Goal: Task Accomplishment & Management: Manage account settings

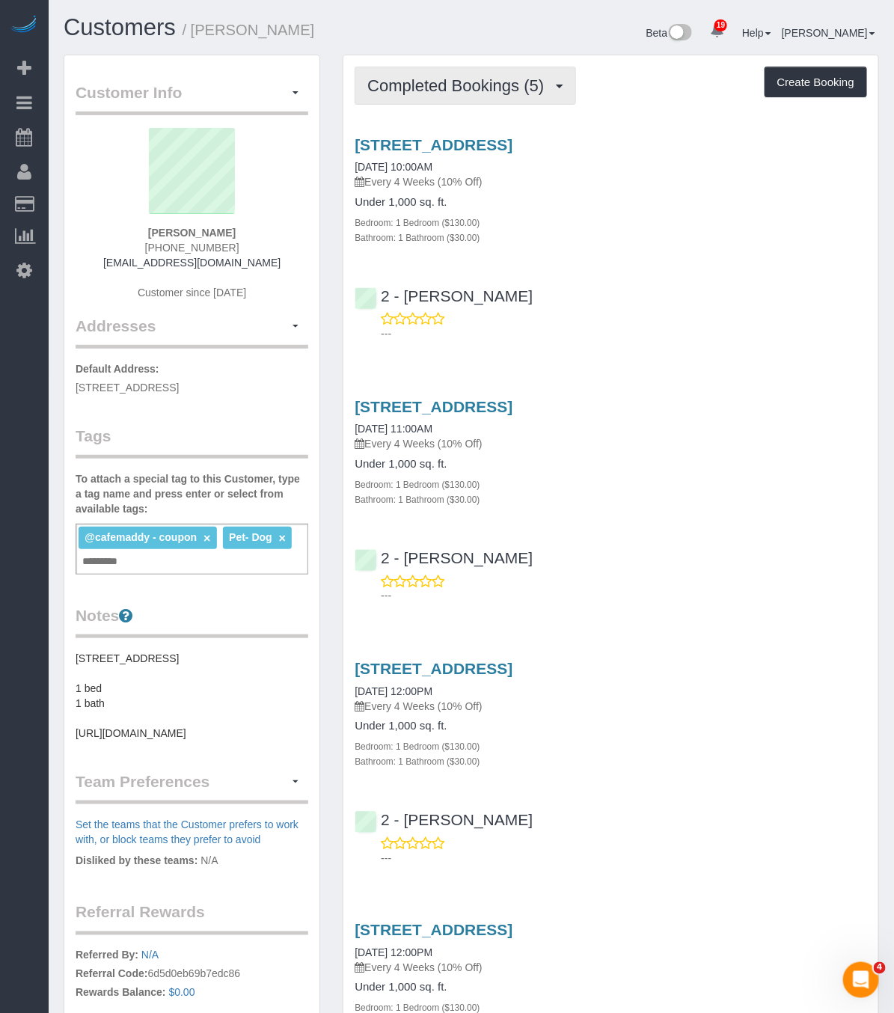
click at [489, 79] on span "Completed Bookings (5)" at bounding box center [459, 85] width 184 height 19
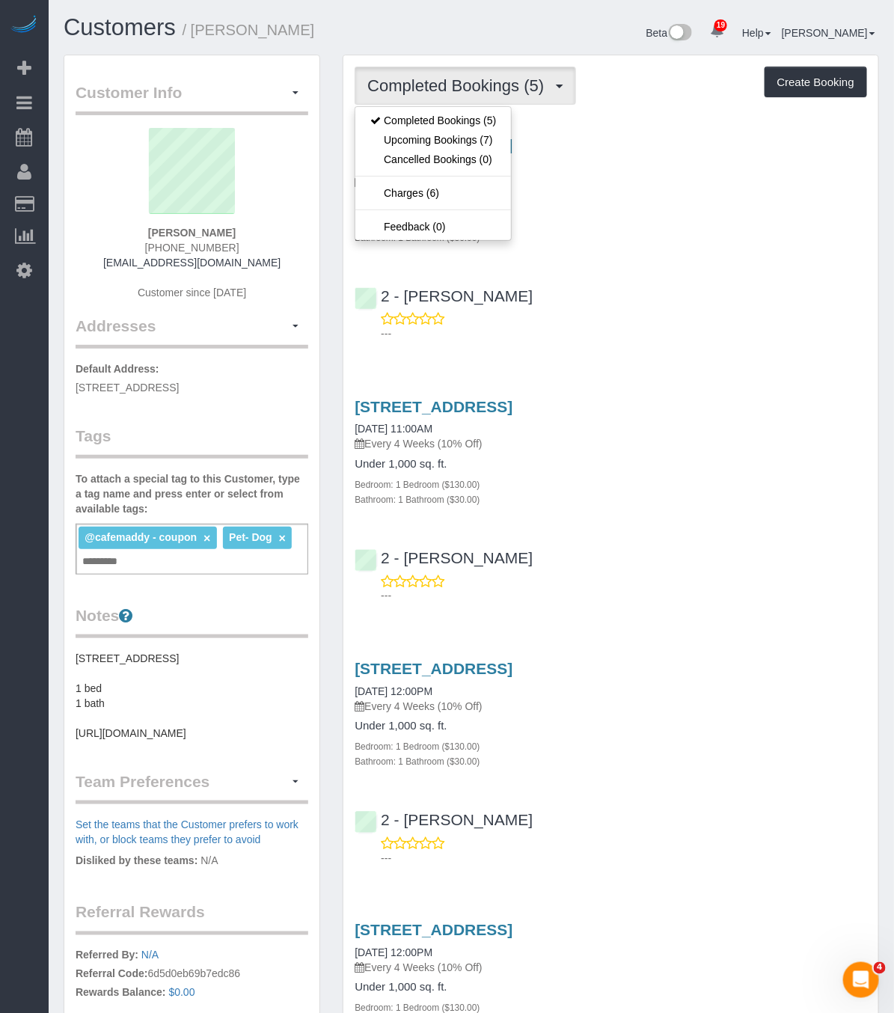
click at [571, 209] on h4 "Under 1,000 sq. ft." at bounding box center [611, 202] width 512 height 13
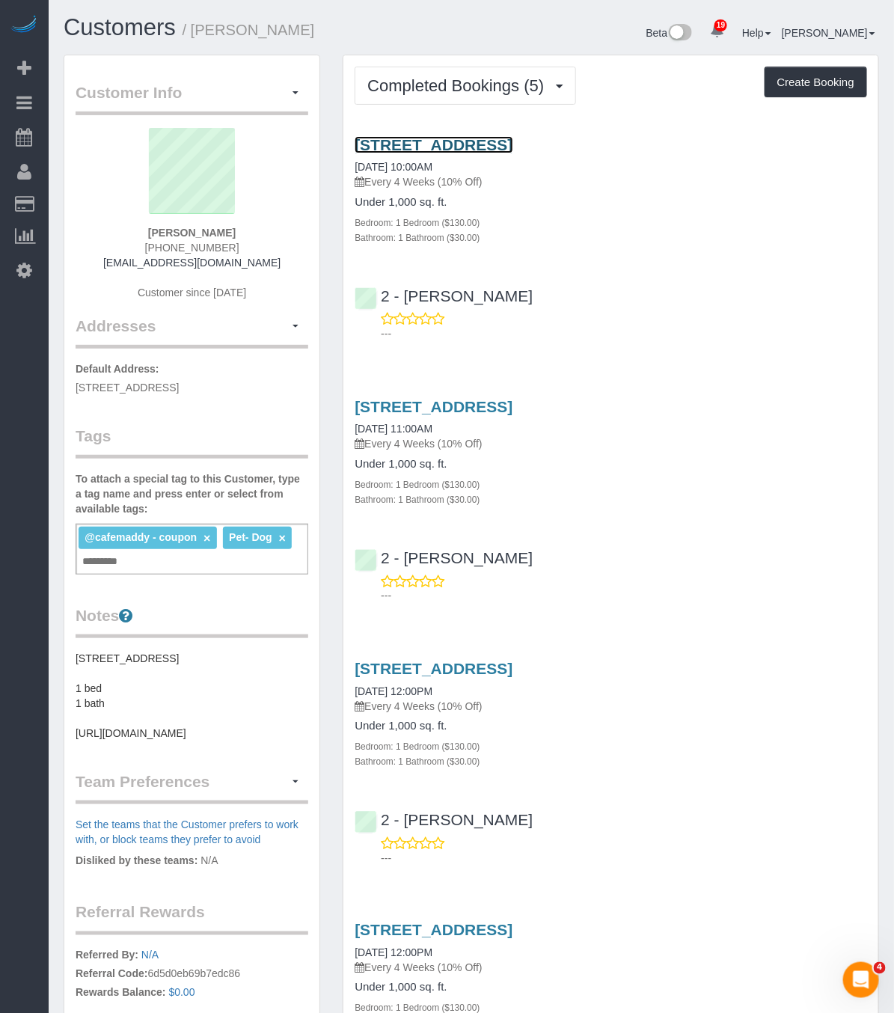
click at [512, 153] on link "[STREET_ADDRESS]" at bounding box center [434, 144] width 158 height 17
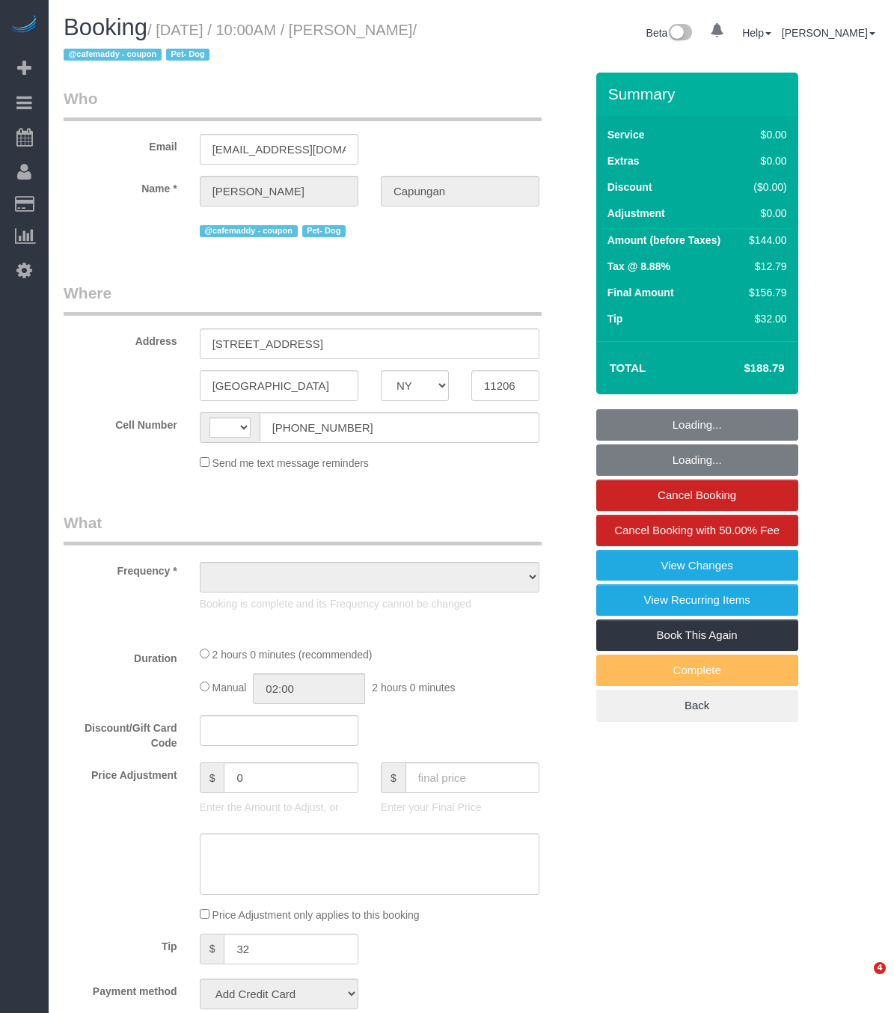
select select "NY"
select select "string:[GEOGRAPHIC_DATA]"
select select "string:stripe-pm_1RIsKn4VGloSiKo7ohTah0Cn"
select select "object:806"
select select "spot1"
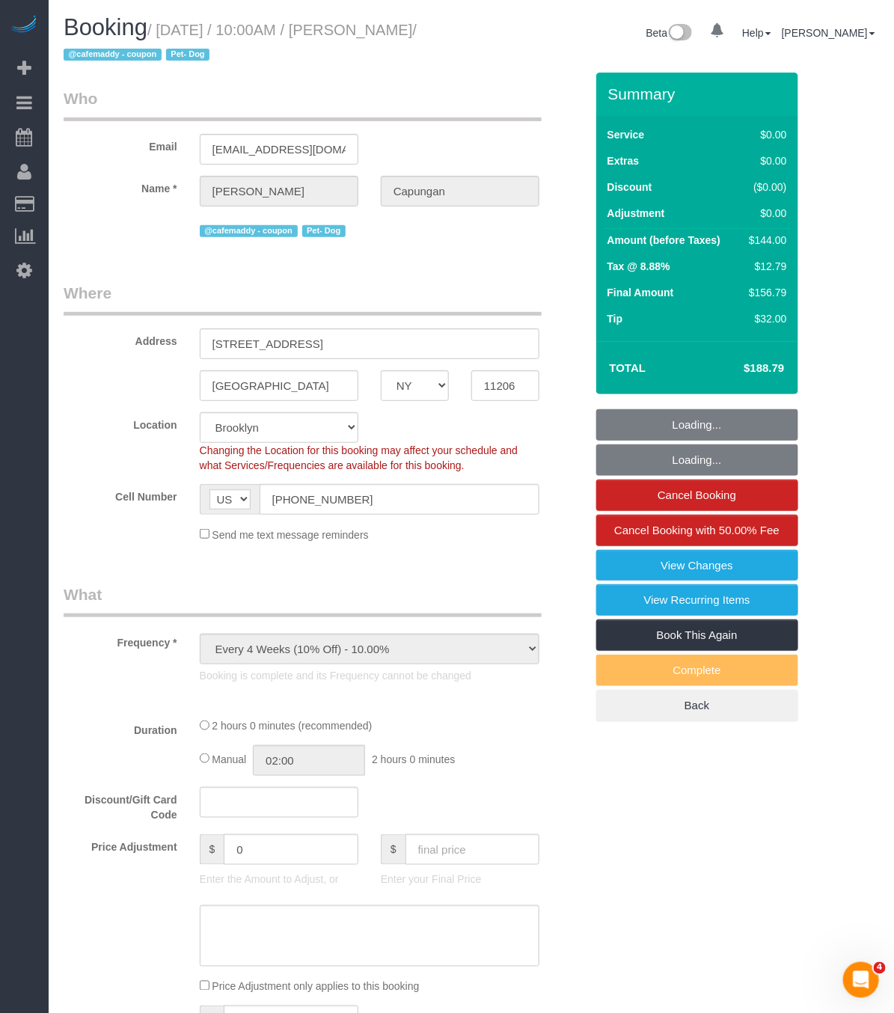
select select "1"
select select "number:60"
select select "number:79"
select select "number:13"
select select "number:7"
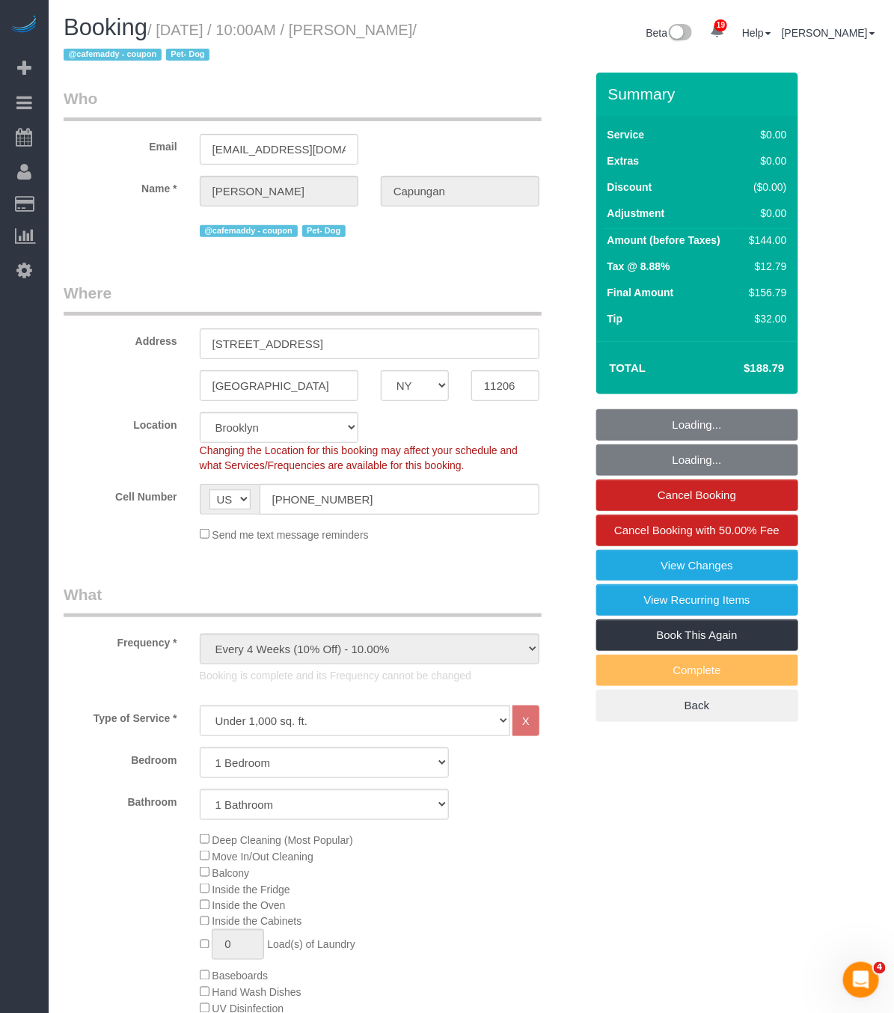
select select "object:1458"
select select "1"
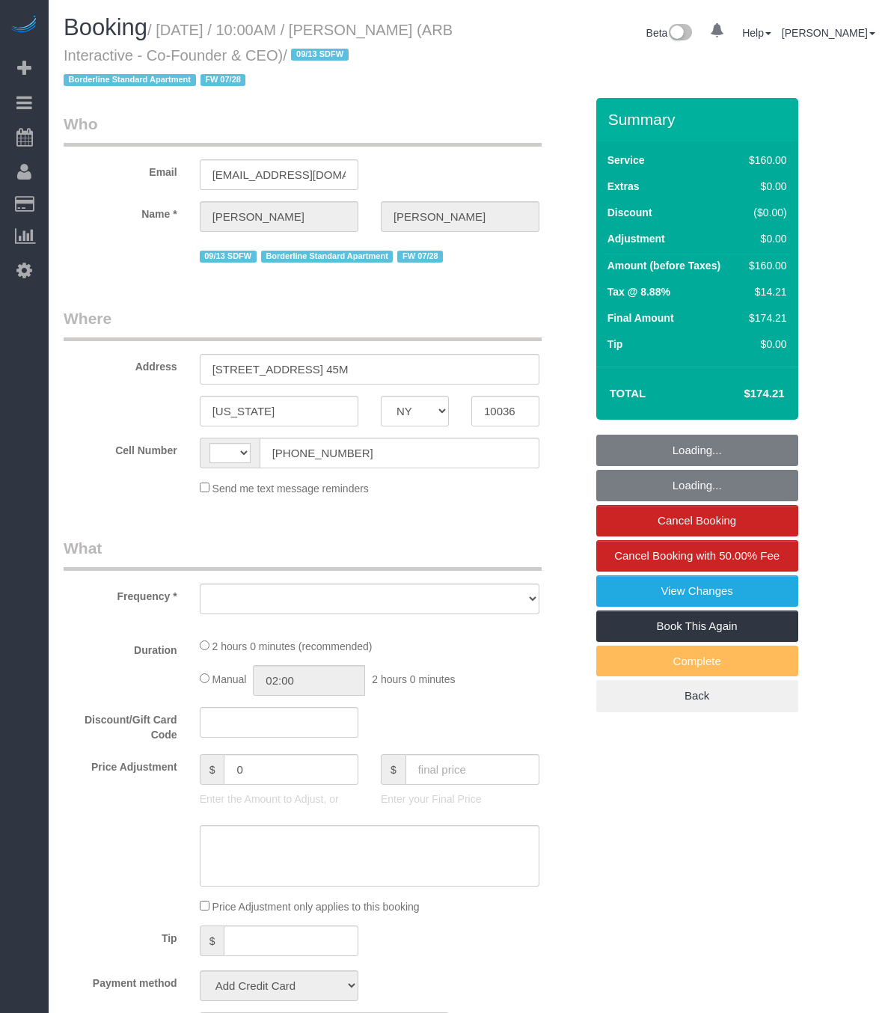
select select "NY"
select select "string:US"
select select "object:803"
select select "spot1"
select select "number:89"
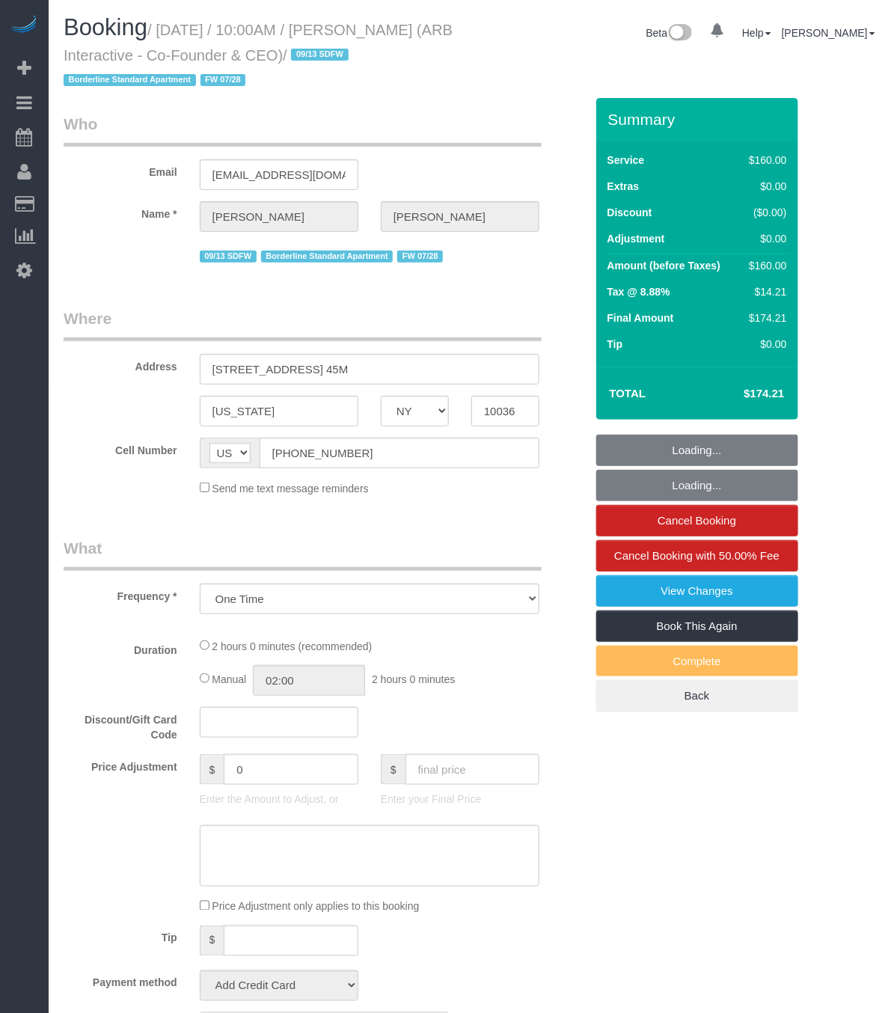
select select "number:90"
select select "number:15"
select select "number:5"
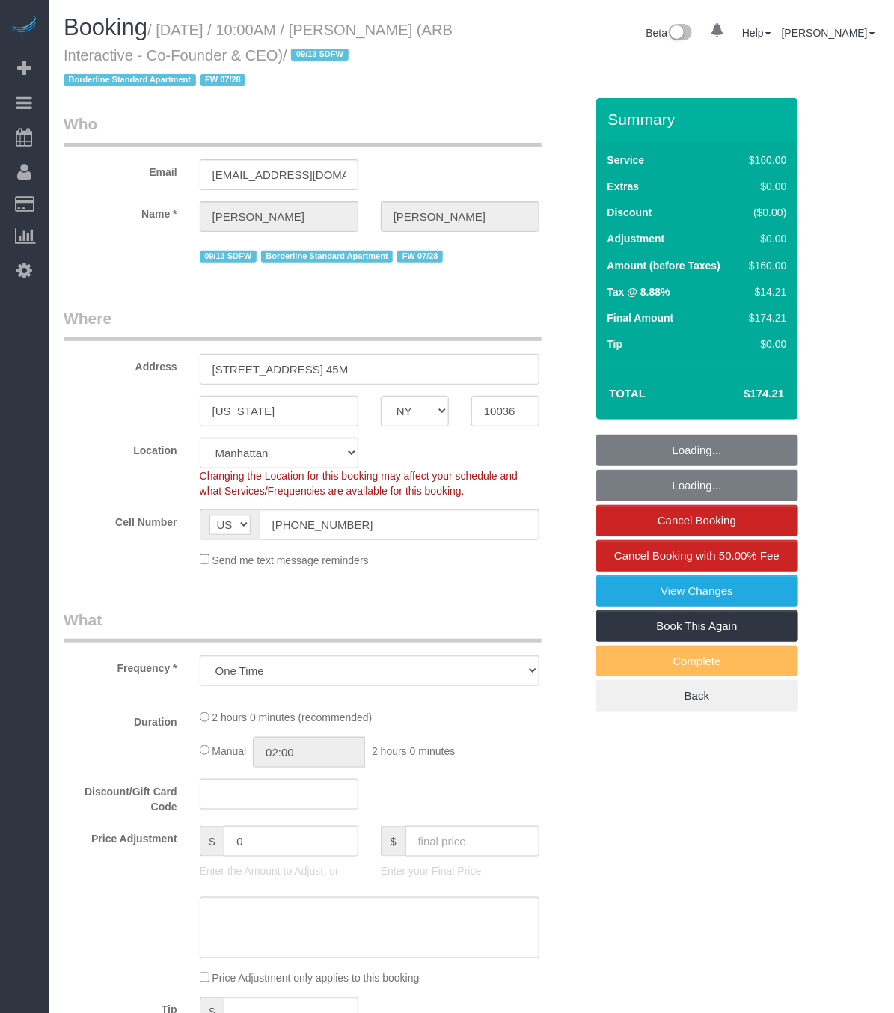
select select "object:1511"
select select "string:stripe-pm_1RFNrs4VGloSiKo7r2SlltRK"
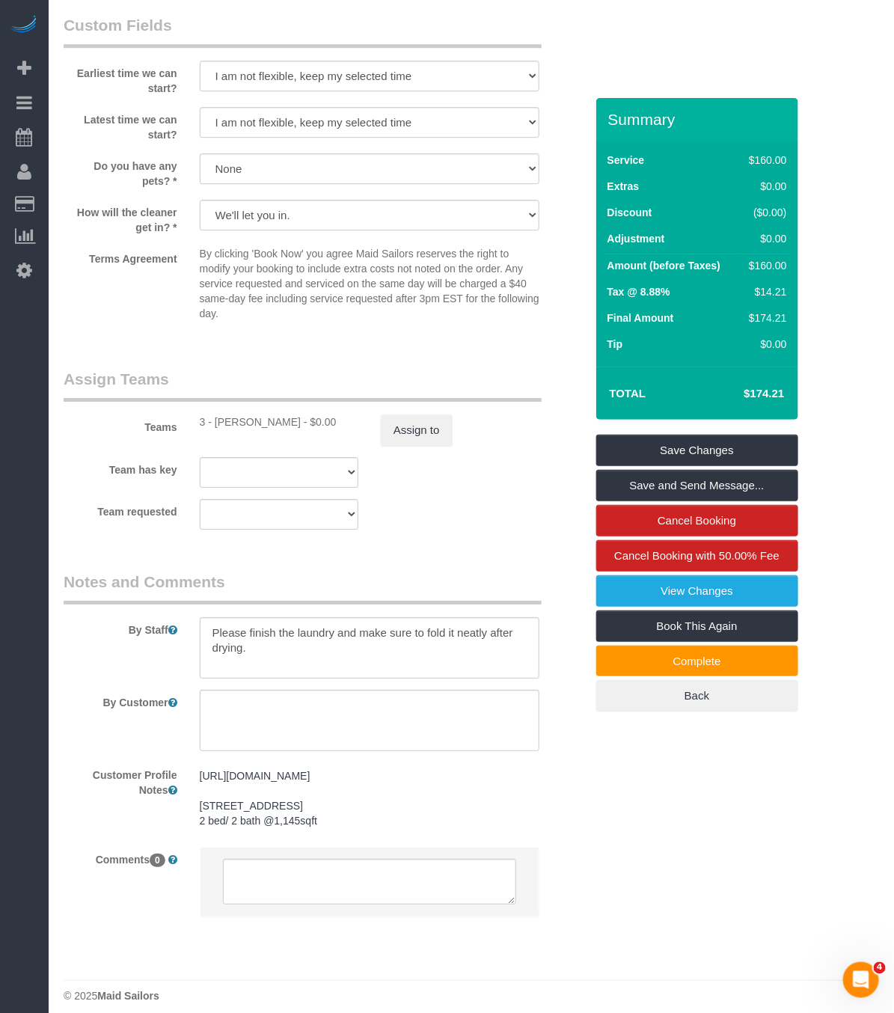
scroll to position [1450, 0]
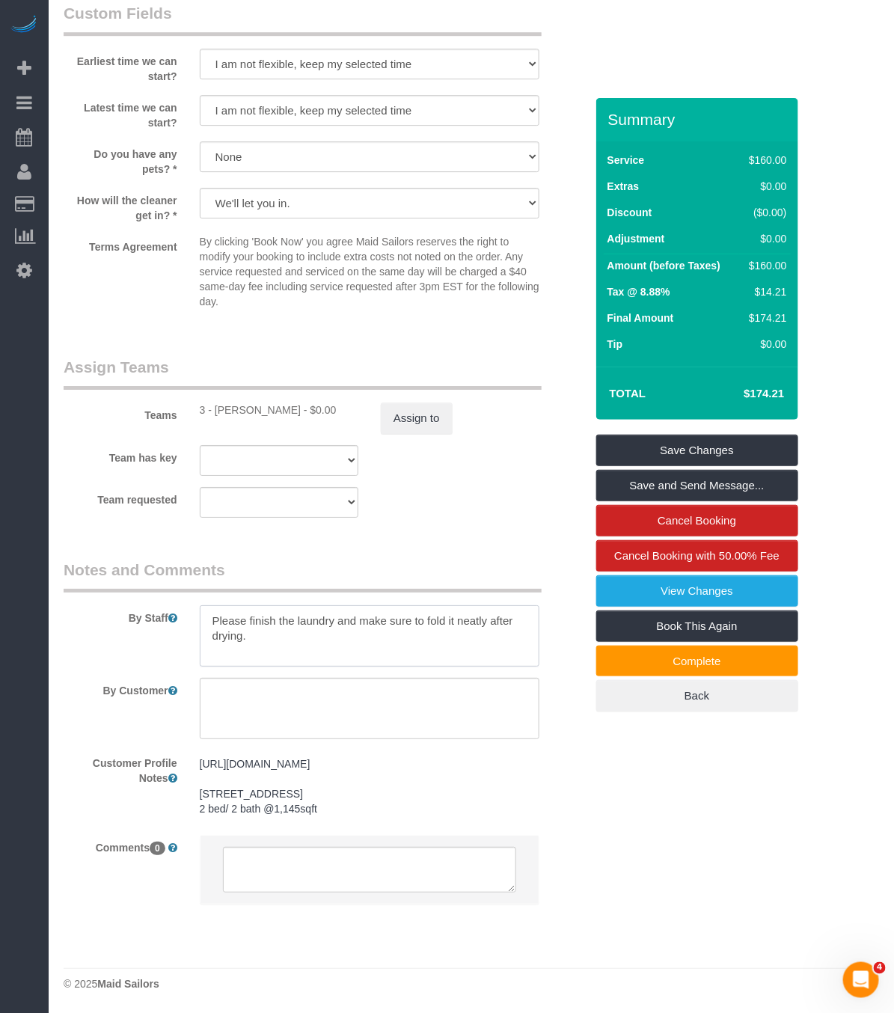
drag, startPoint x: 325, startPoint y: 616, endPoint x: 200, endPoint y: 590, distance: 127.5
click at [200, 605] on textarea at bounding box center [370, 635] width 340 height 61
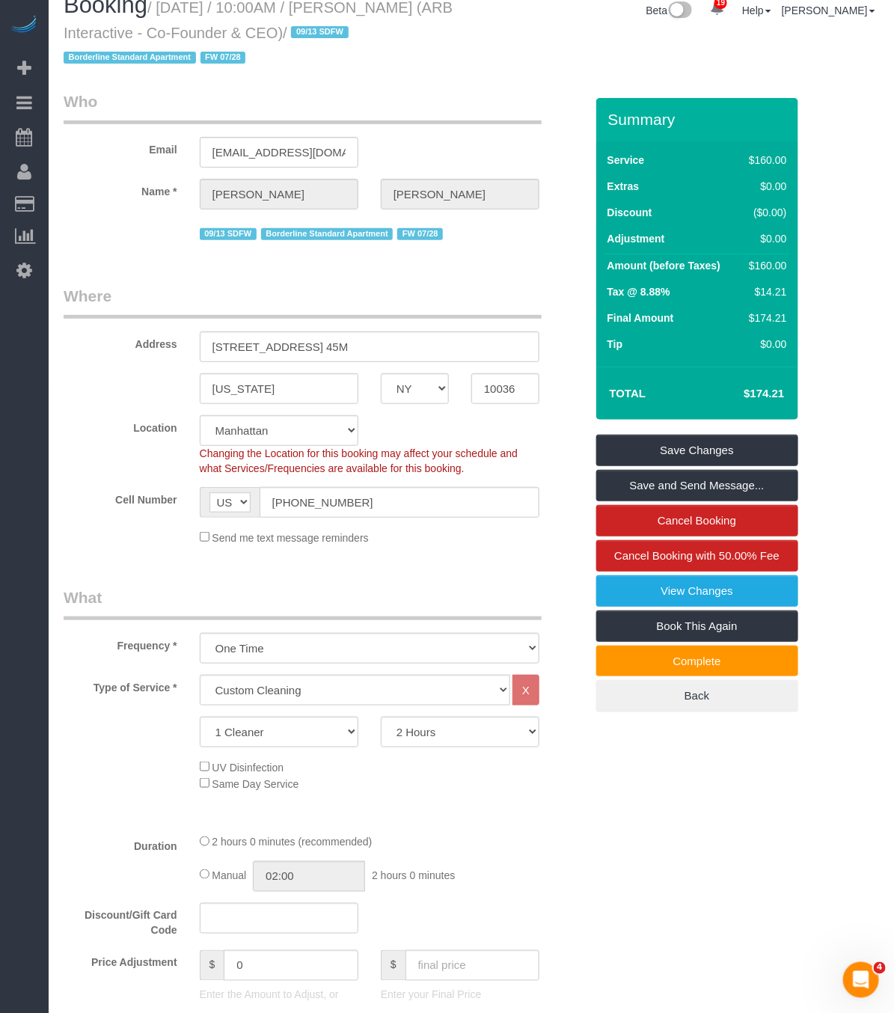
scroll to position [0, 0]
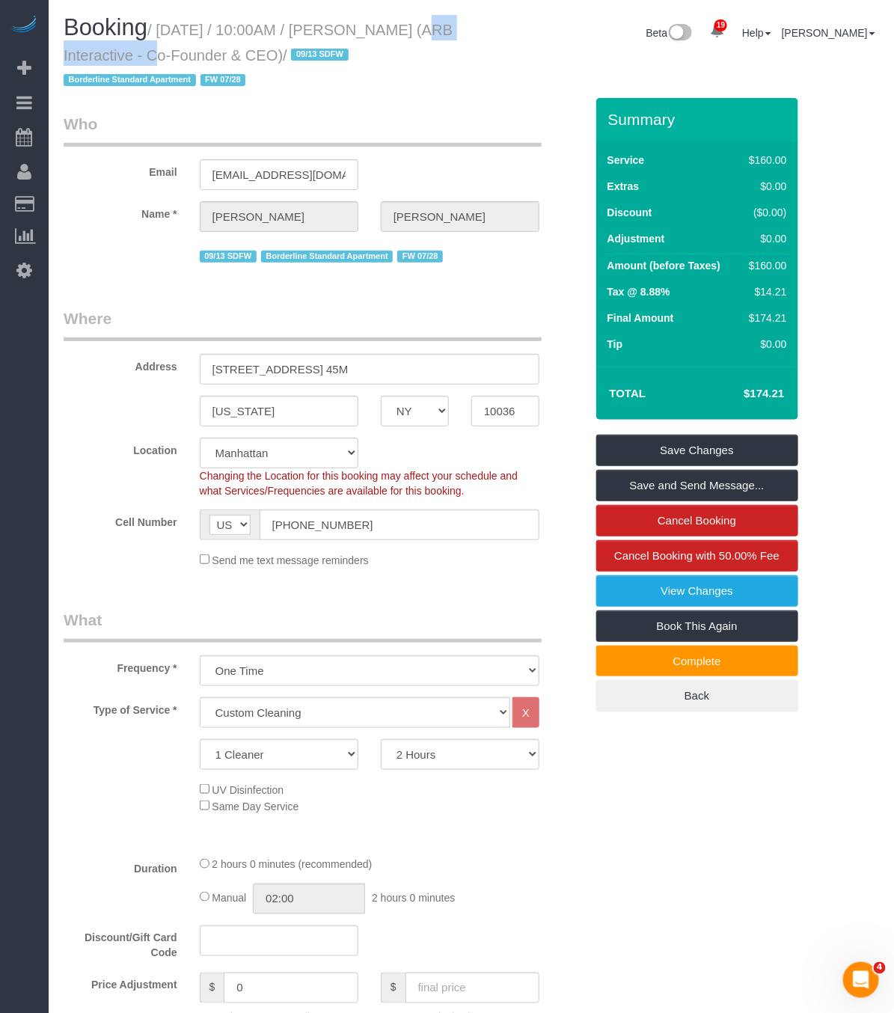
drag, startPoint x: 382, startPoint y: 27, endPoint x: 142, endPoint y: 54, distance: 241.6
click at [142, 54] on small "/ September 15, 2025 / 10:00AM / Patrick Fechtmeyer (ARB Interactive - Co-Found…" at bounding box center [258, 55] width 389 height 67
copy small "Patrick Fechtmeyer"
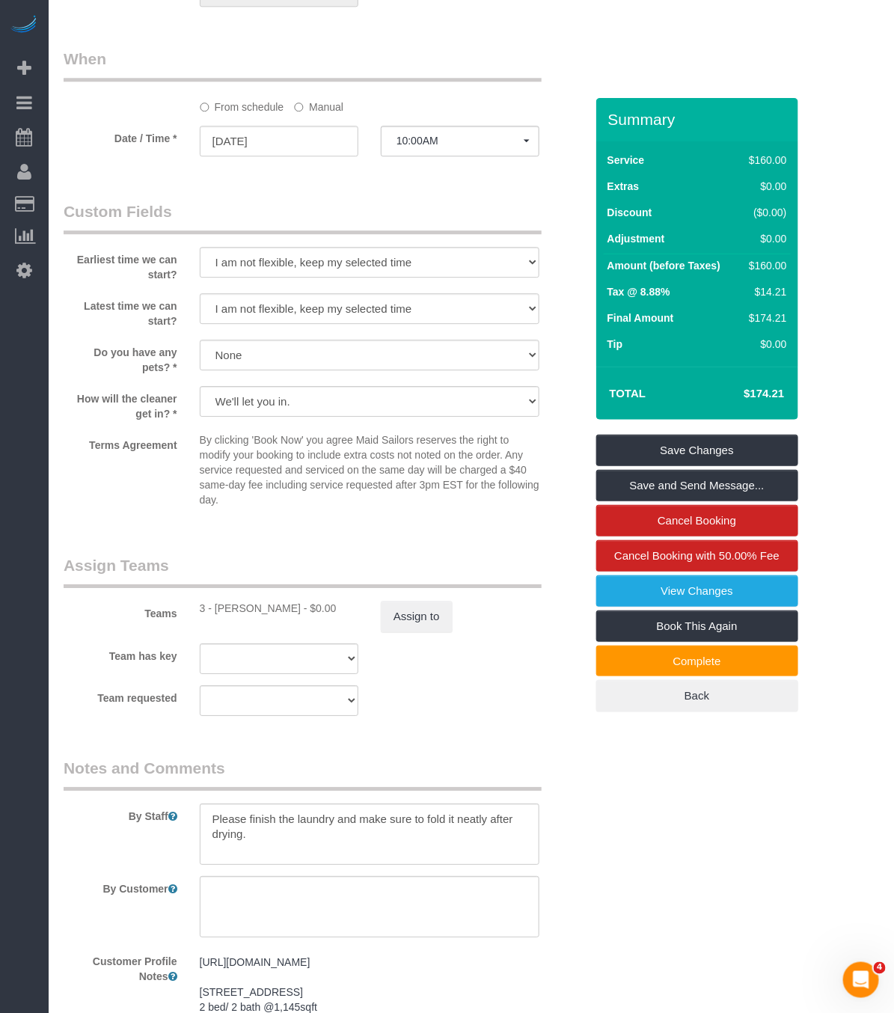
scroll to position [1234, 0]
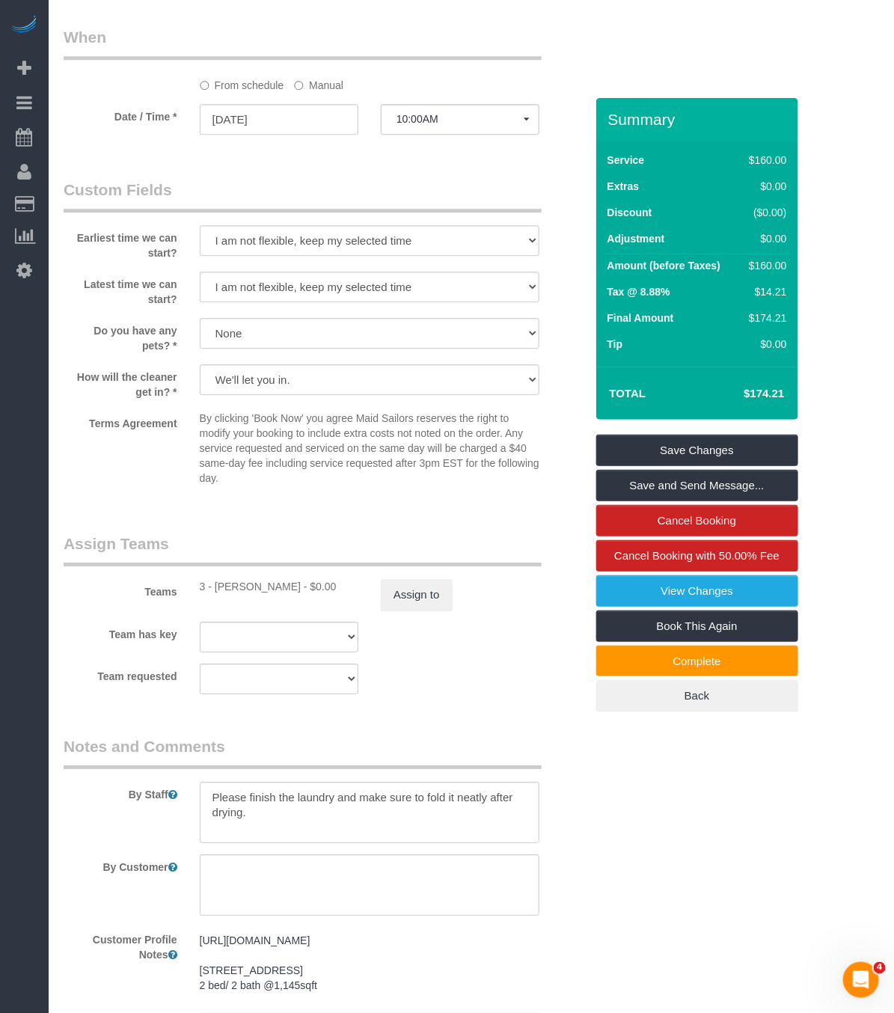
click at [153, 503] on fieldset "Custom Fields Earliest time we can start? I am not flexible, keep my selected t…" at bounding box center [324, 341] width 521 height 325
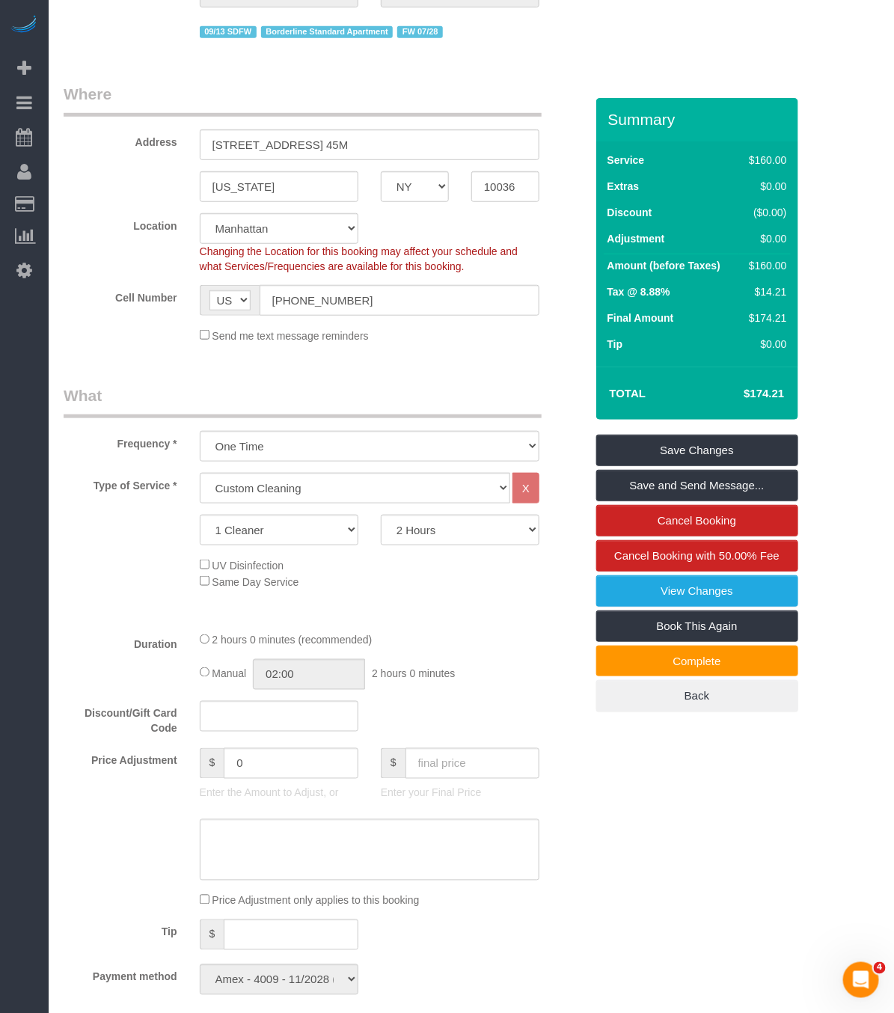
scroll to position [0, 0]
